Goal: Task Accomplishment & Management: Use online tool/utility

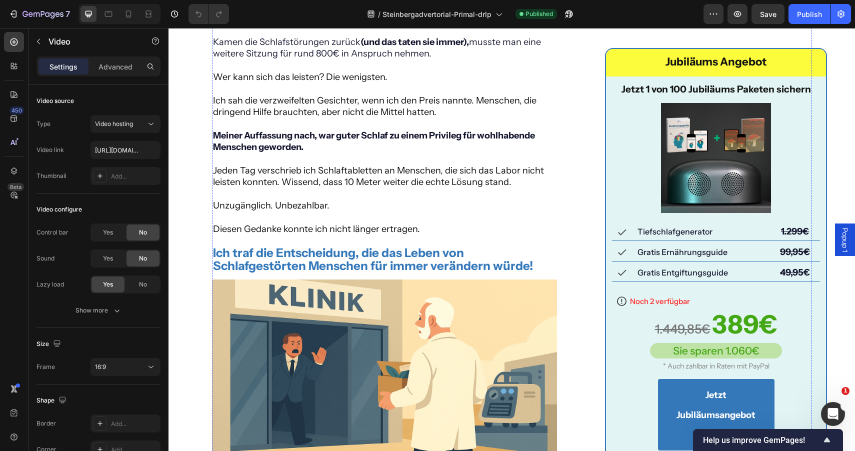
scroll to position [3998, 0]
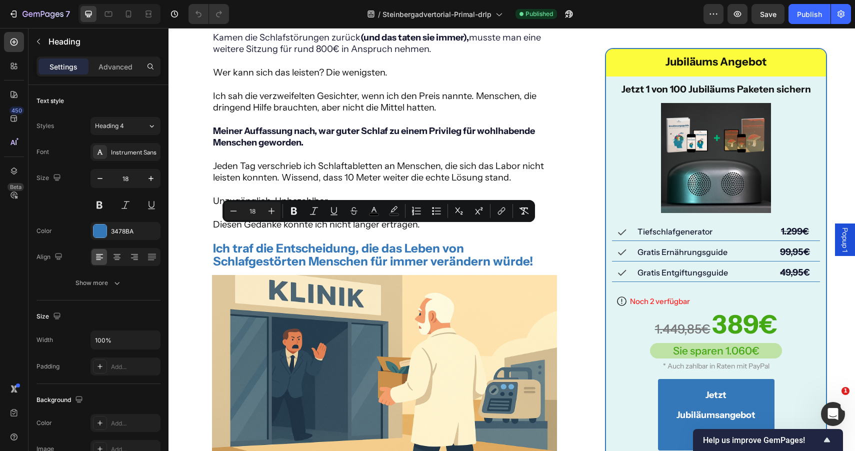
drag, startPoint x: 303, startPoint y: 228, endPoint x: 448, endPoint y: 236, distance: 145.7
copy span "Neuronale Frequenz-Synchronisation"
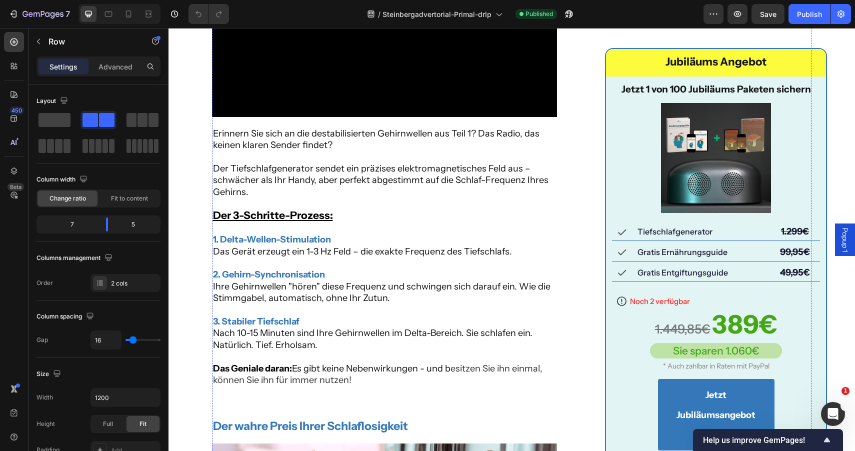
scroll to position [5079, 0]
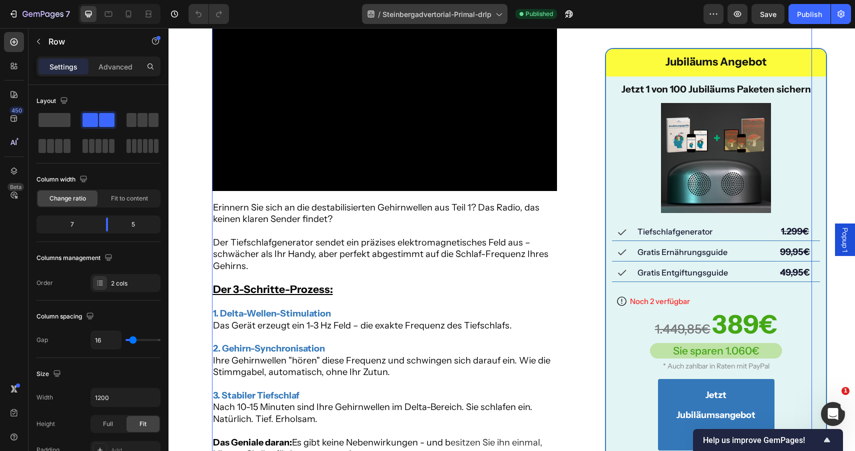
click at [400, 9] on span "Steinbergadvertorial-Primal-drlp" at bounding box center [436, 14] width 109 height 10
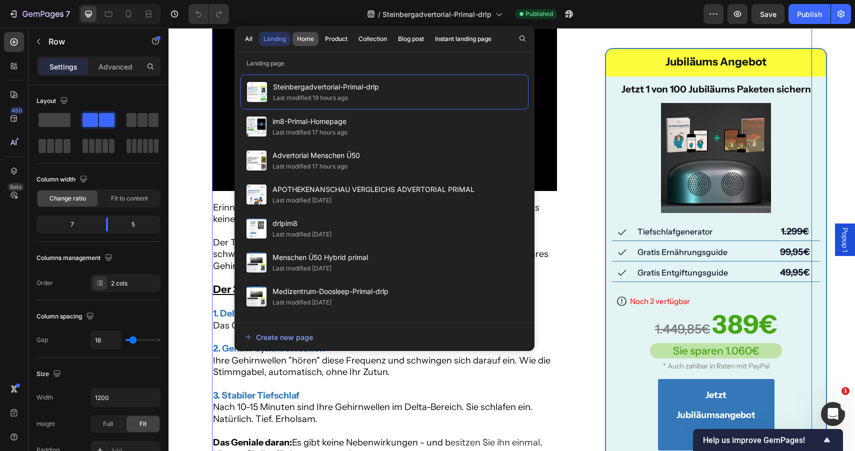
click at [295, 44] on button "Home" at bounding box center [305, 39] width 26 height 14
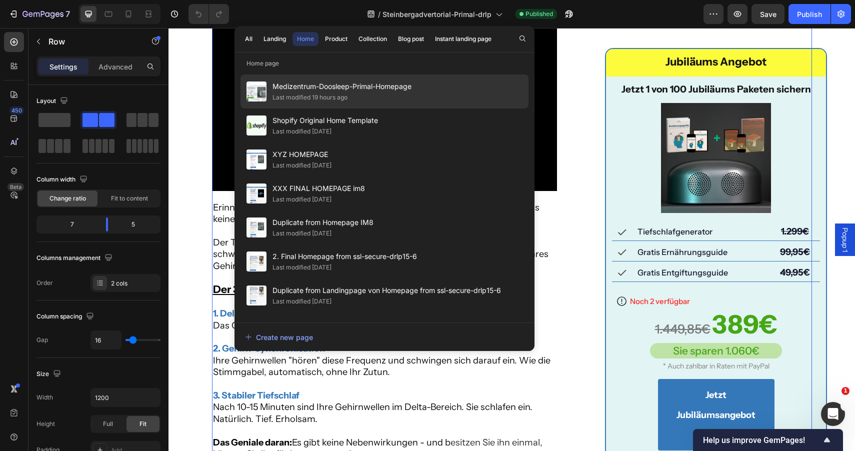
click at [304, 96] on div "Last modified 19 hours ago" at bounding box center [309, 97] width 75 height 10
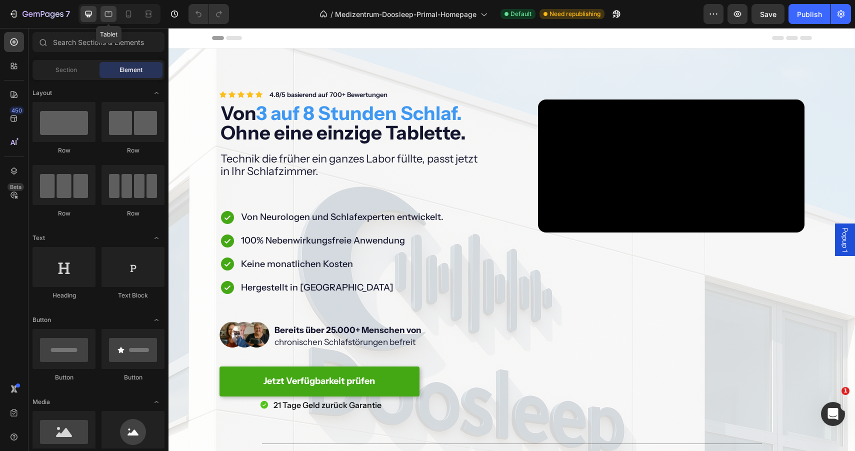
click at [104, 14] on icon at bounding box center [108, 14] width 10 height 10
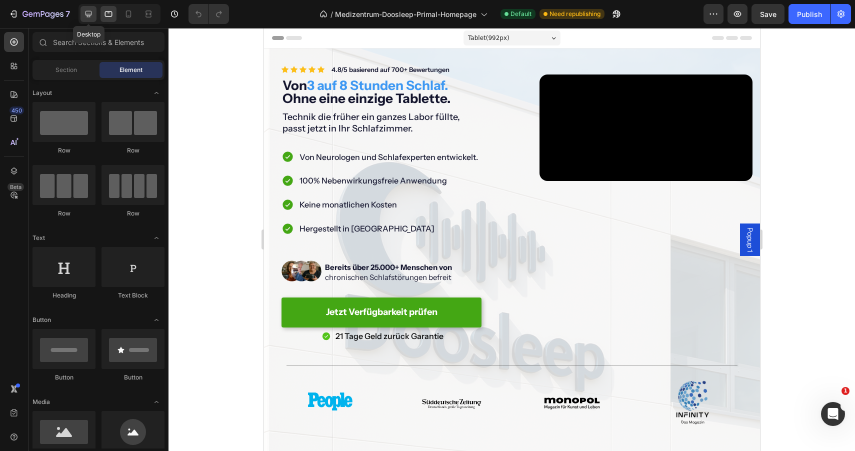
click at [93, 13] on icon at bounding box center [88, 14] width 10 height 10
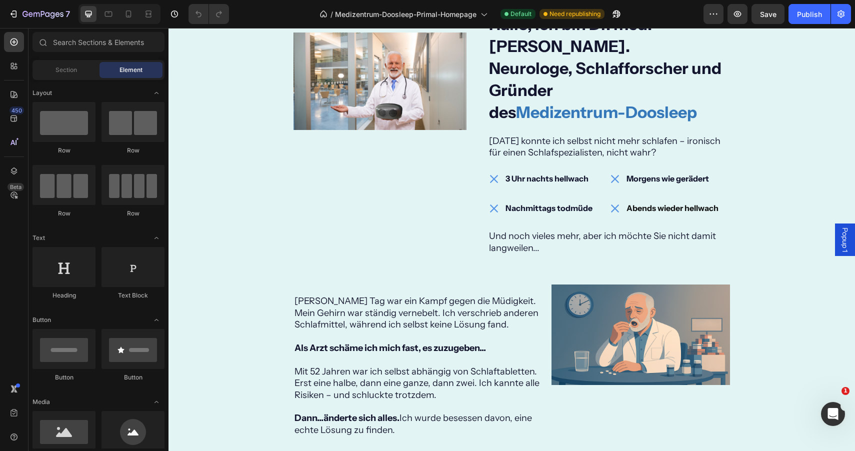
scroll to position [3459, 0]
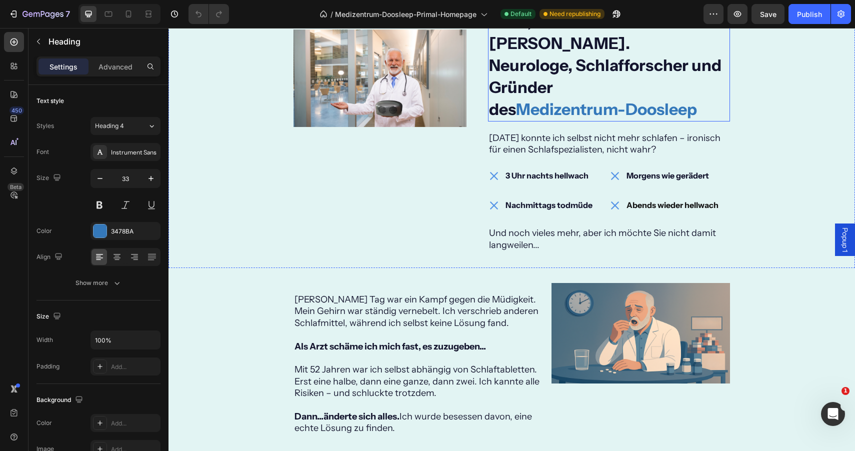
click at [536, 97] on strong "Neurologe, Schlafforscher und Gründer" at bounding box center [605, 75] width 232 height 41
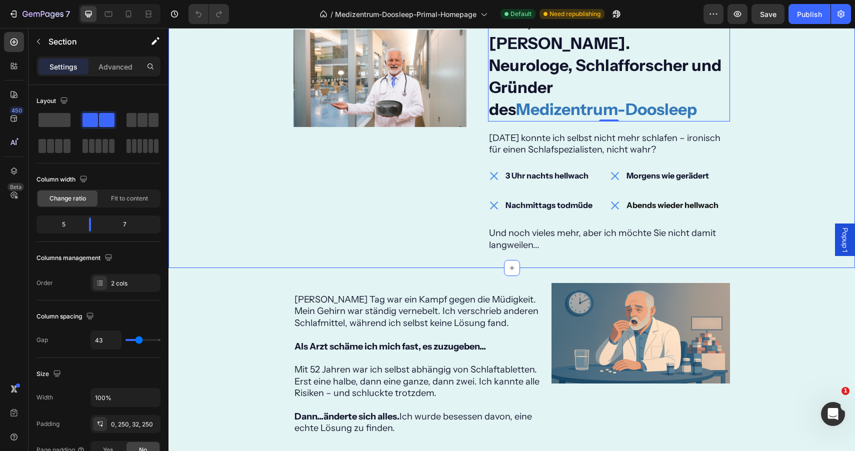
click at [782, 166] on div "Image Hallo, ich bin Dr. med. Markus Steinberg. Neurologe, Schlafforscher und G…" at bounding box center [511, 138] width 686 height 258
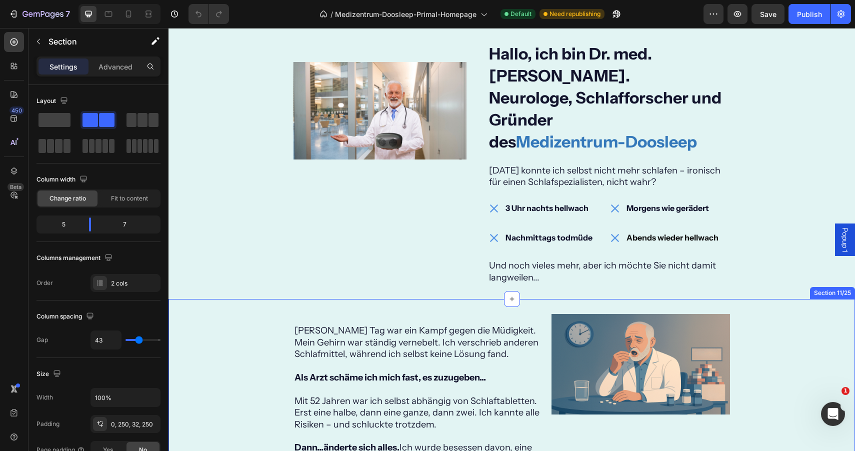
scroll to position [3397, 0]
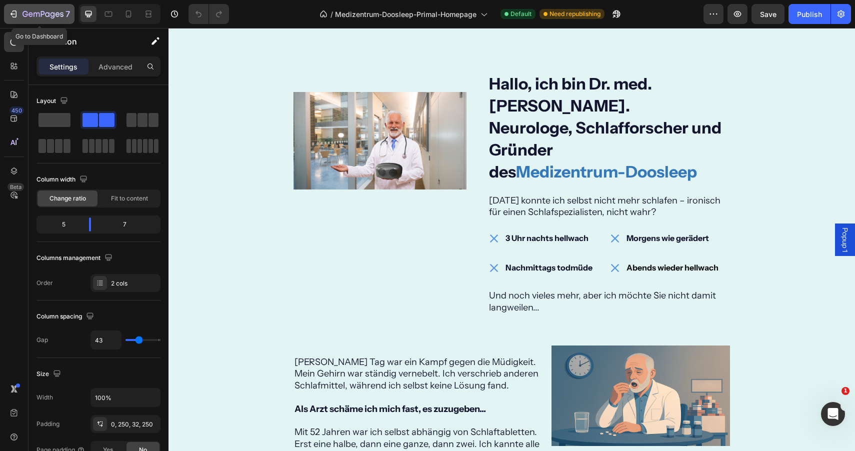
click at [16, 12] on icon "button" at bounding box center [14, 13] width 4 height 7
